Goal: Navigation & Orientation: Understand site structure

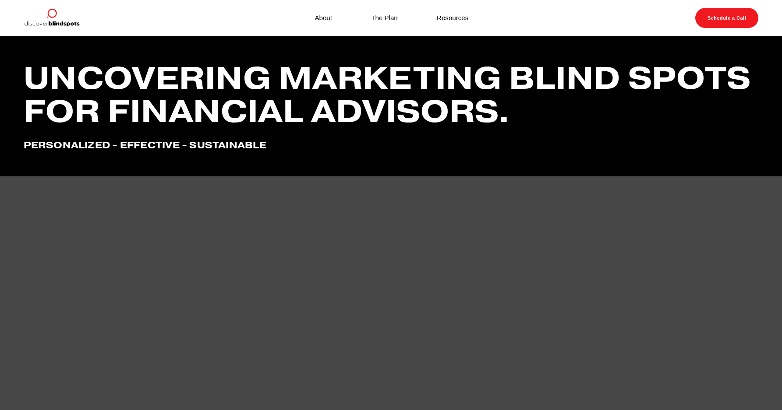
click at [319, 17] on link "About" at bounding box center [323, 18] width 18 height 12
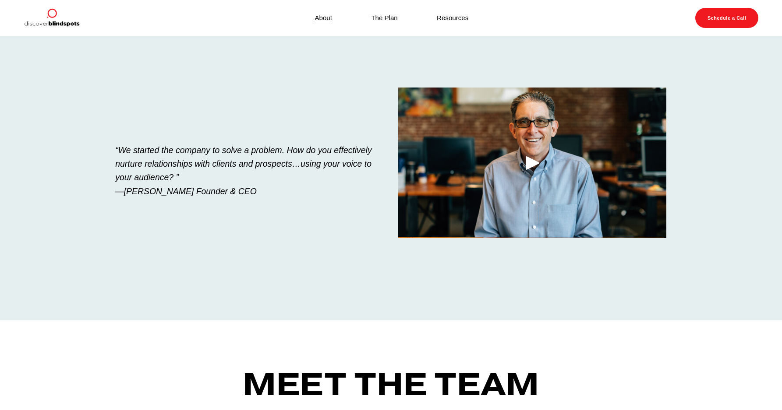
click at [393, 22] on link "The Plan" at bounding box center [384, 18] width 27 height 12
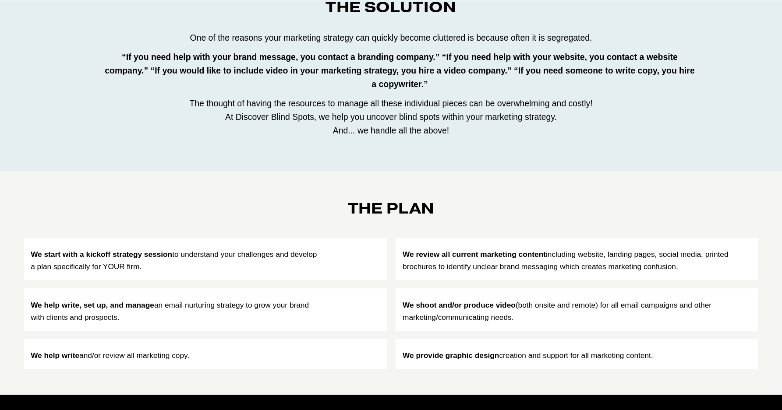
scroll to position [423, 0]
